Goal: Information Seeking & Learning: Learn about a topic

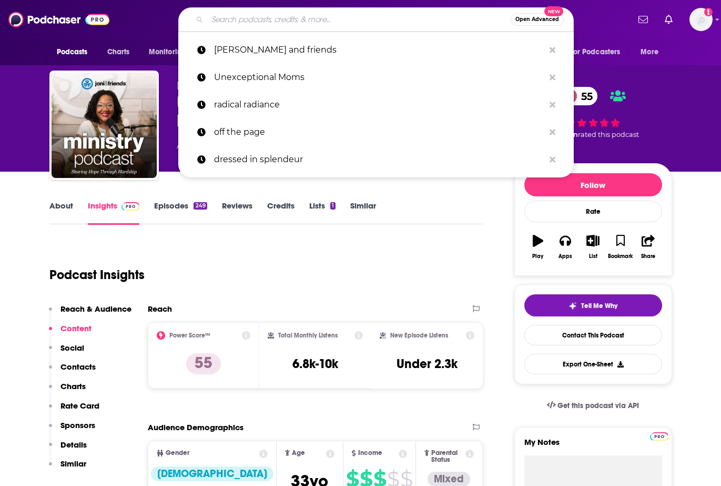
type input "Doing Life with [PERSON_NAME] and [PERSON_NAME]"
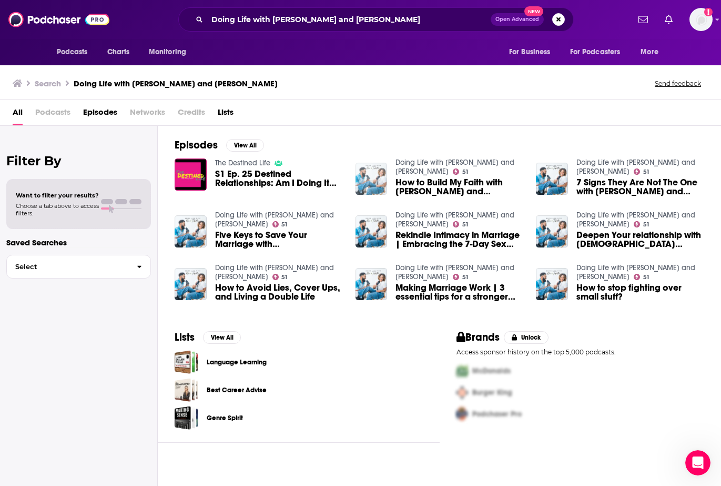
click at [373, 174] on img "How to Build My Faith with Ken and Tabatha Claytor" at bounding box center [372, 179] width 32 height 32
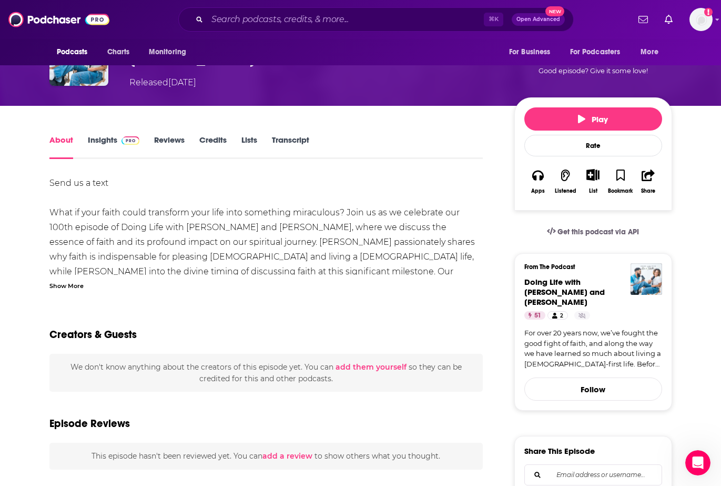
scroll to position [36, 0]
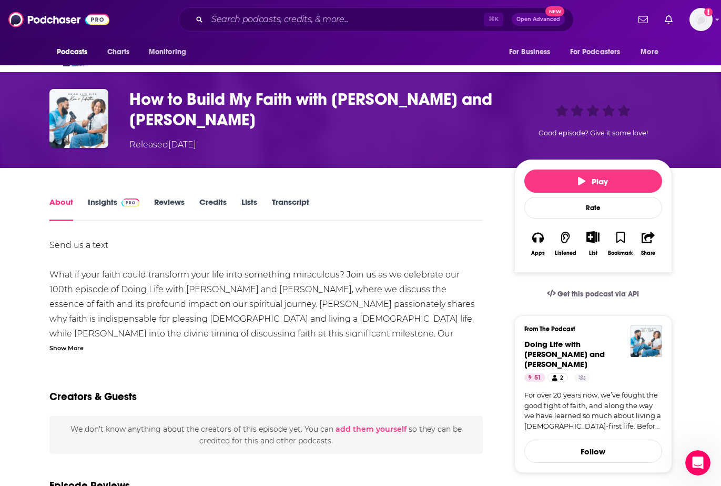
click at [101, 206] on link "Insights" at bounding box center [114, 209] width 52 height 24
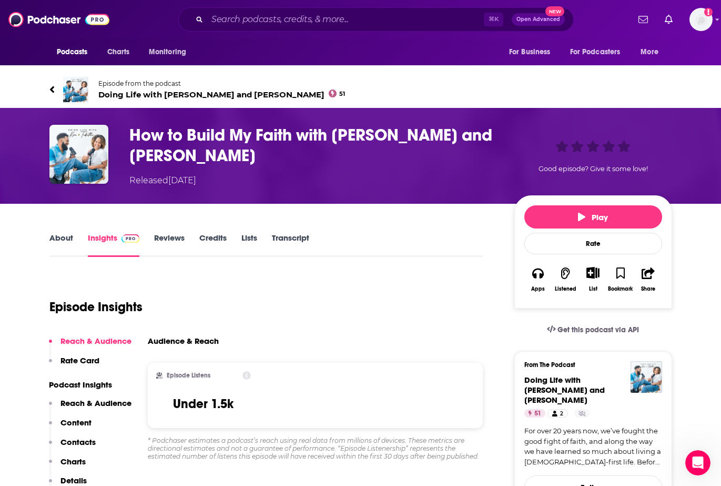
click at [169, 239] on link "Reviews" at bounding box center [169, 245] width 31 height 24
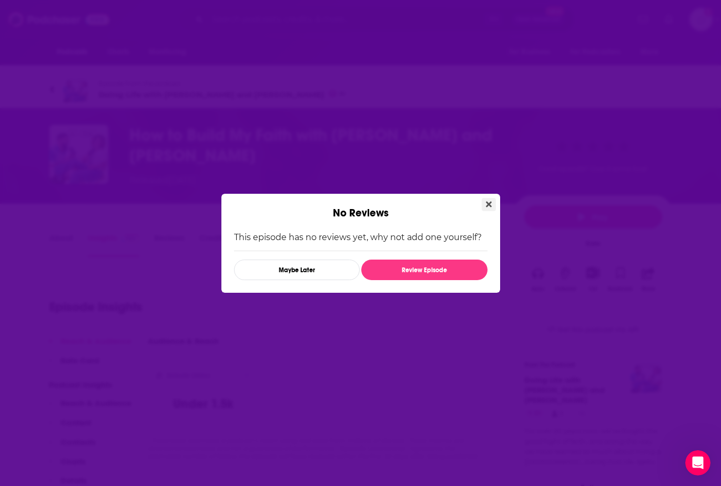
click at [487, 202] on icon "Close" at bounding box center [489, 204] width 6 height 6
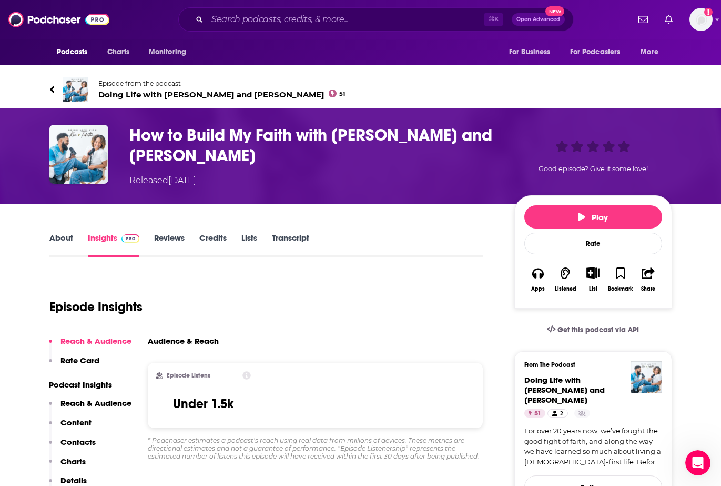
click at [68, 238] on link "About" at bounding box center [61, 245] width 24 height 24
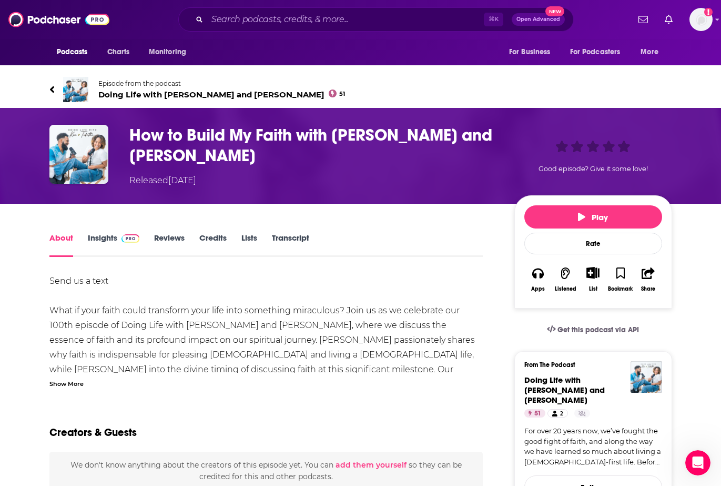
click at [154, 97] on span "Doing Life with [PERSON_NAME] and [PERSON_NAME] 51" at bounding box center [221, 94] width 247 height 10
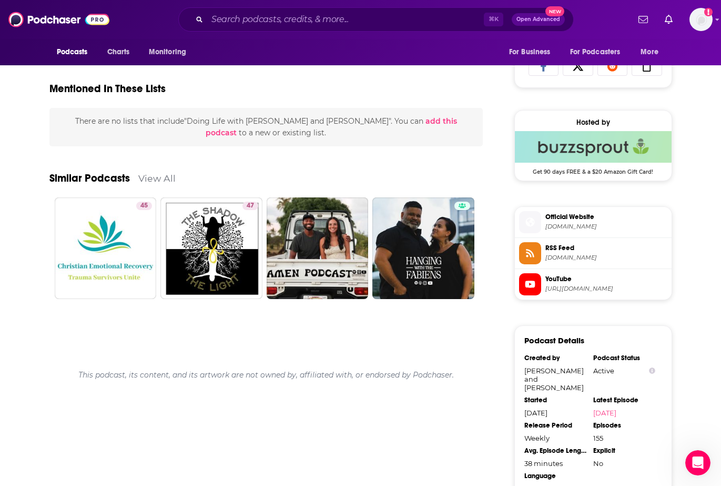
scroll to position [710, 0]
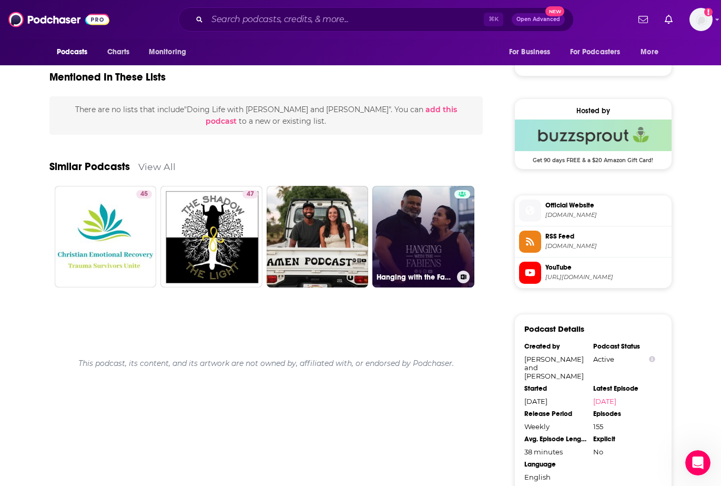
click at [423, 252] on link "Hanging with the Fabiens" at bounding box center [423, 237] width 102 height 102
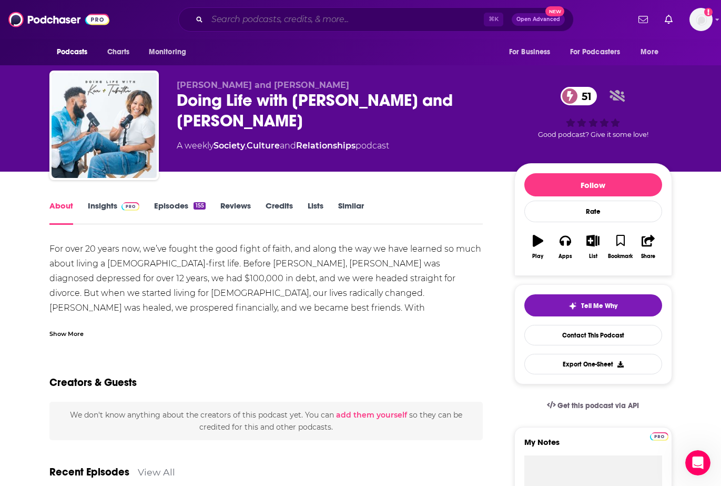
click at [256, 24] on input "Search podcasts, credits, & more..." at bounding box center [345, 19] width 277 height 17
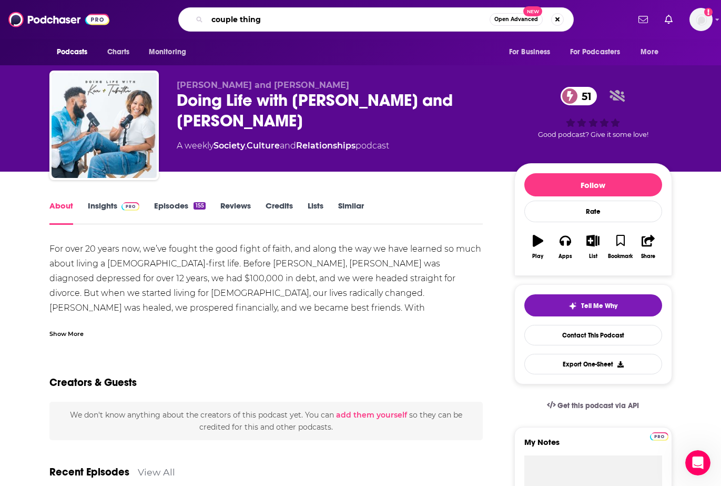
type input "couple things"
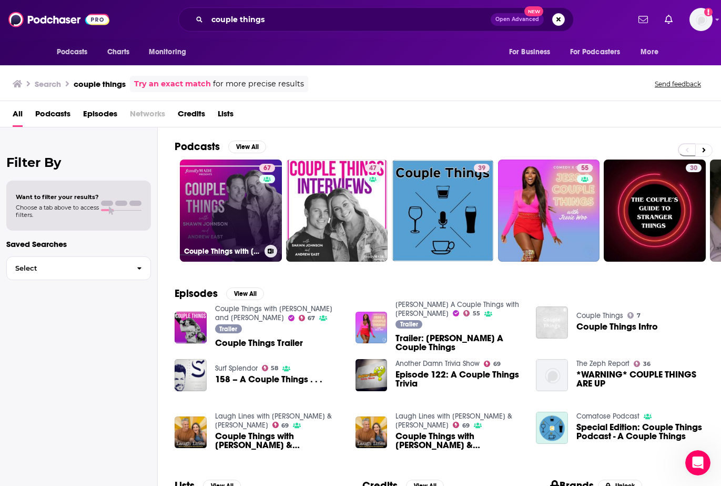
click at [241, 244] on link "67 Couple Things with [PERSON_NAME] and [PERSON_NAME]" at bounding box center [231, 210] width 102 height 102
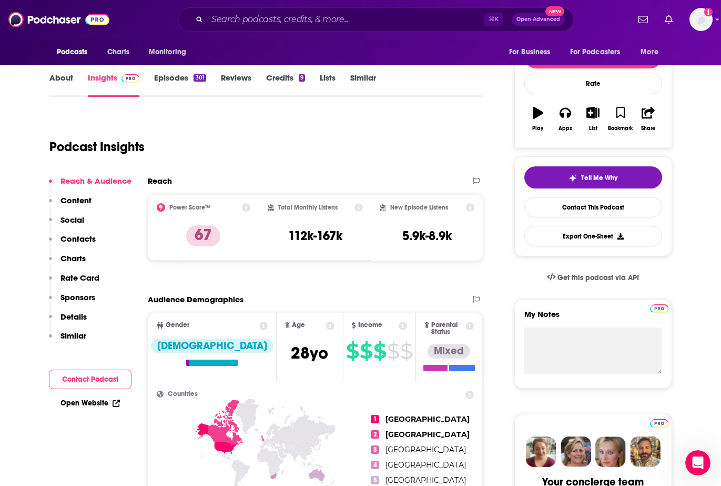
scroll to position [100, 0]
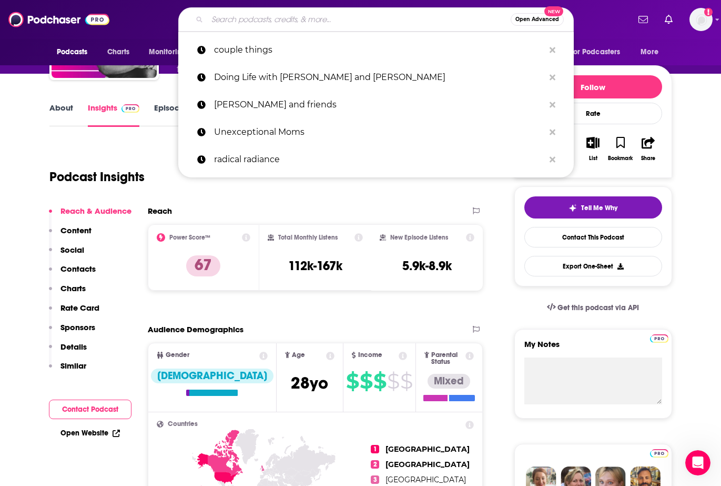
click at [257, 21] on input "Search podcasts, credits, & more..." at bounding box center [359, 19] width 304 height 17
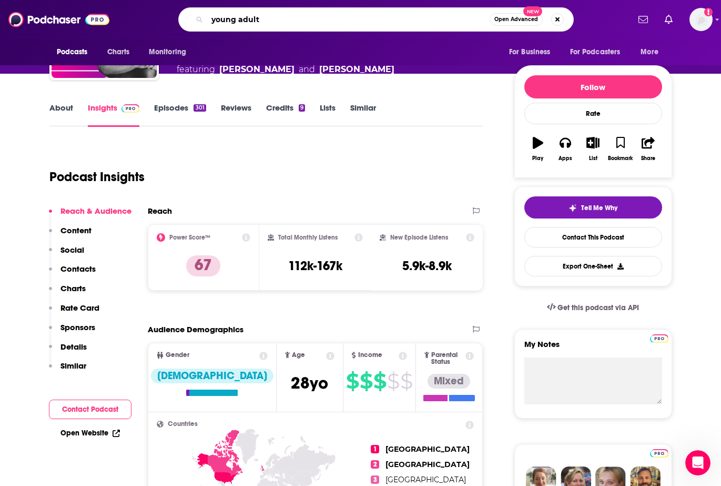
type input "young adults"
